Goal: Task Accomplishment & Management: Manage account settings

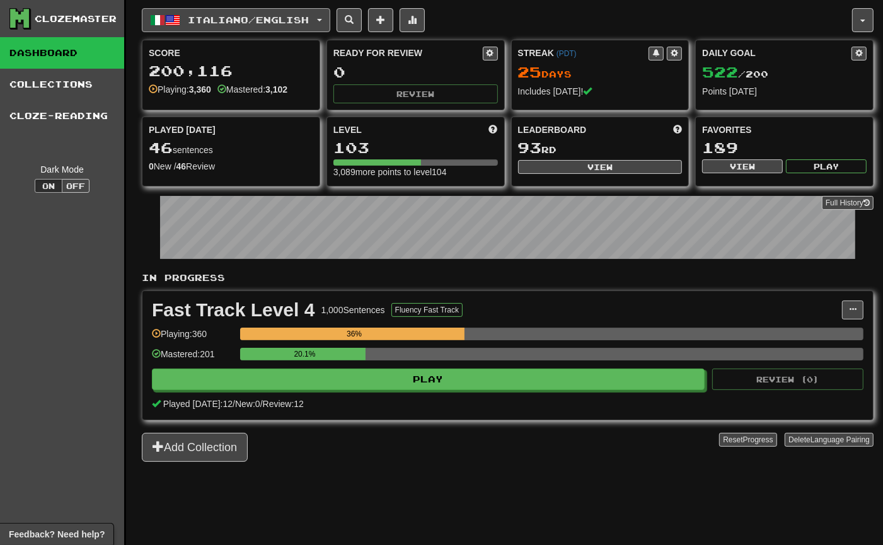
click at [320, 20] on button "Italiano / English" at bounding box center [236, 20] width 188 height 24
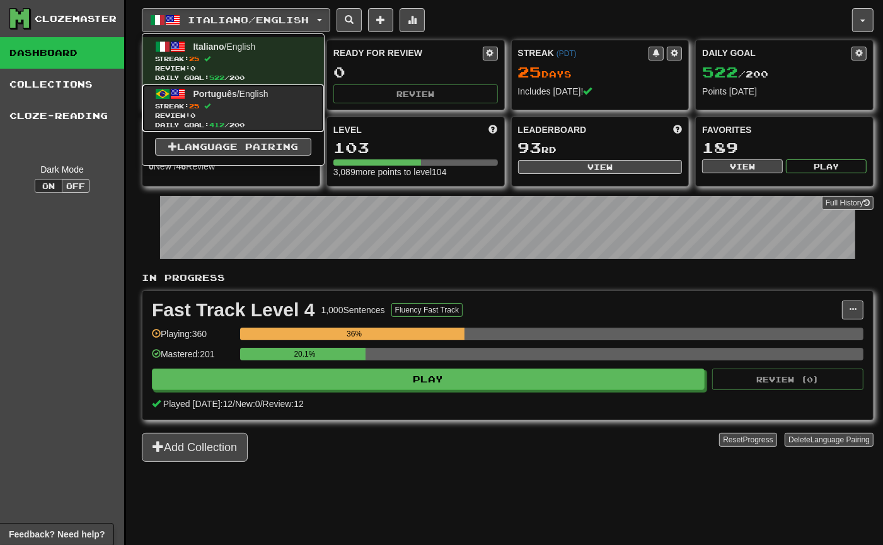
click at [279, 109] on span "Streak: 25" at bounding box center [233, 105] width 156 height 9
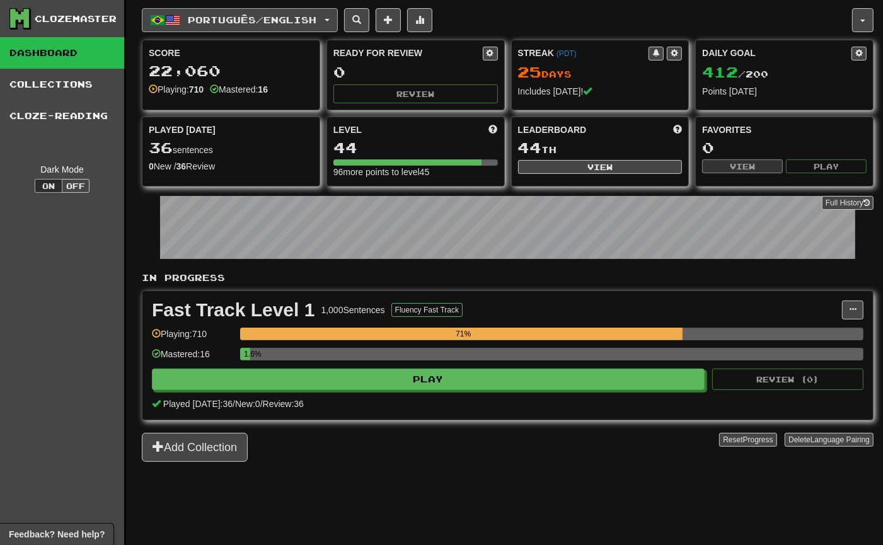
click at [313, 29] on button "Português / English" at bounding box center [240, 20] width 196 height 24
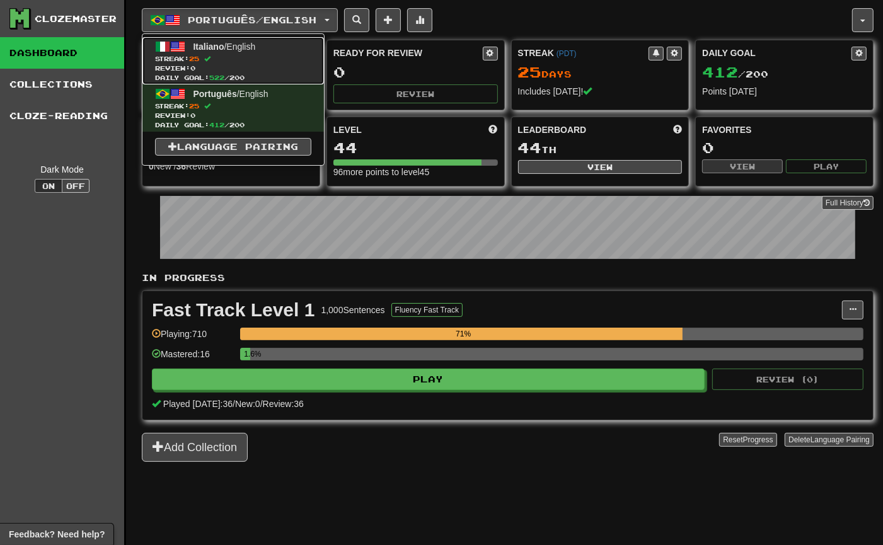
click at [287, 50] on link "Italiano / English Streak: 25 Review: 0 Daily Goal: 522 / 200" at bounding box center [232, 60] width 181 height 47
